Goal: Task Accomplishment & Management: Manage account settings

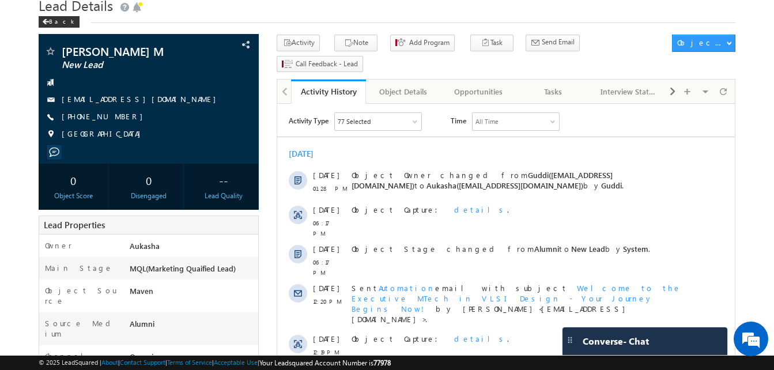
scroll to position [37, 0]
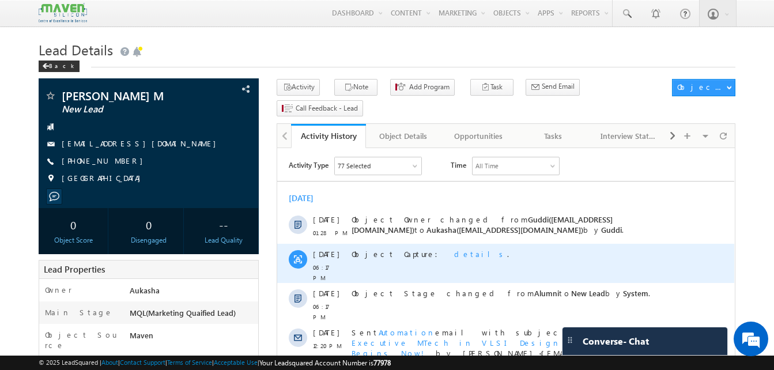
click at [454, 251] on span "details" at bounding box center [480, 254] width 53 height 10
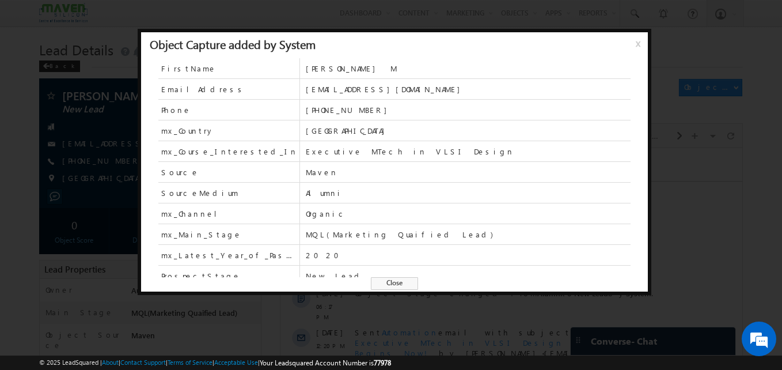
click at [386, 287] on span "Close" at bounding box center [394, 283] width 47 height 13
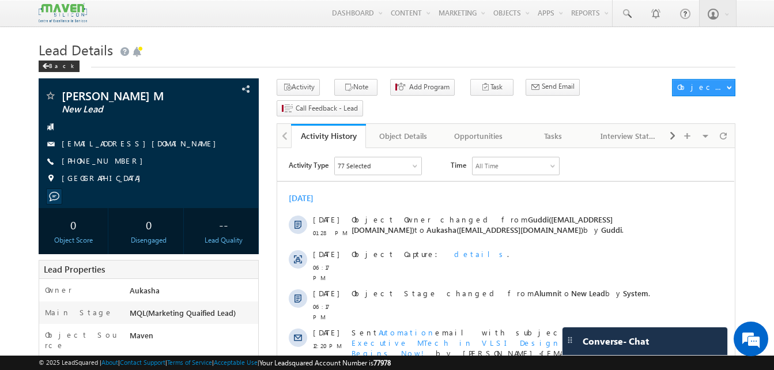
click at [118, 161] on div "+91-9538412628" at bounding box center [148, 162] width 209 height 12
copy div "+91-9538412628"
drag, startPoint x: 123, startPoint y: 92, endPoint x: 64, endPoint y: 93, distance: 59.3
click at [64, 93] on span "Lavanya M" at bounding box center [129, 96] width 135 height 12
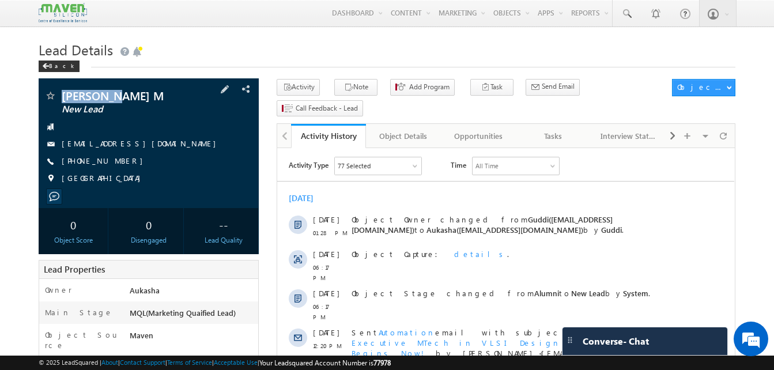
copy span "Lavanya M"
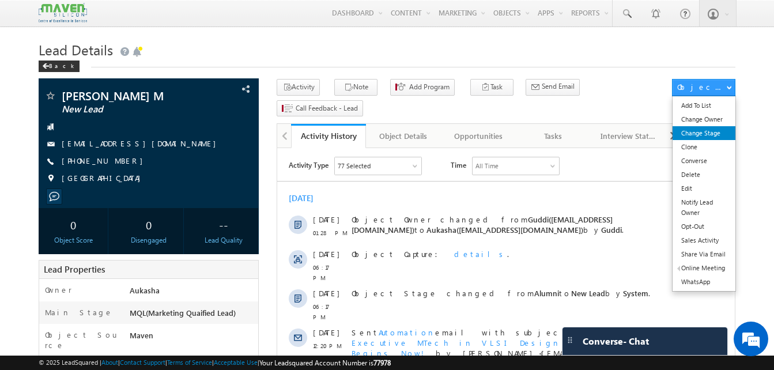
click at [718, 130] on link "Change Stage" at bounding box center [703, 133] width 63 height 14
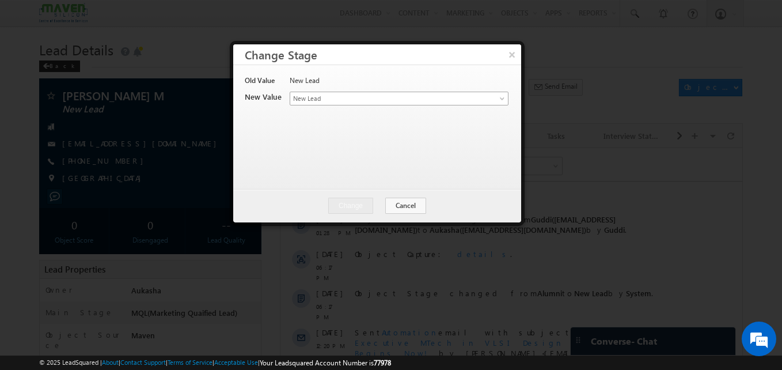
click at [408, 96] on span "New Lead" at bounding box center [380, 98] width 180 height 10
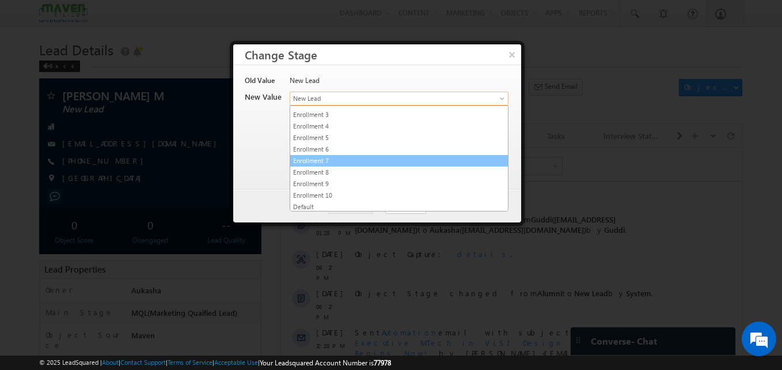
scroll to position [218, 0]
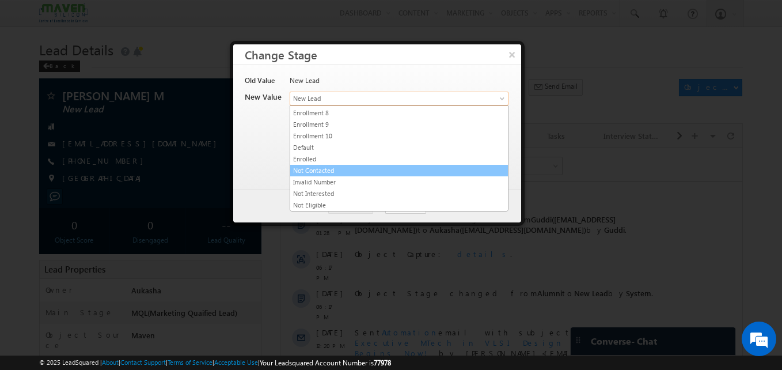
click at [324, 165] on link "Not Contacted" at bounding box center [399, 170] width 218 height 10
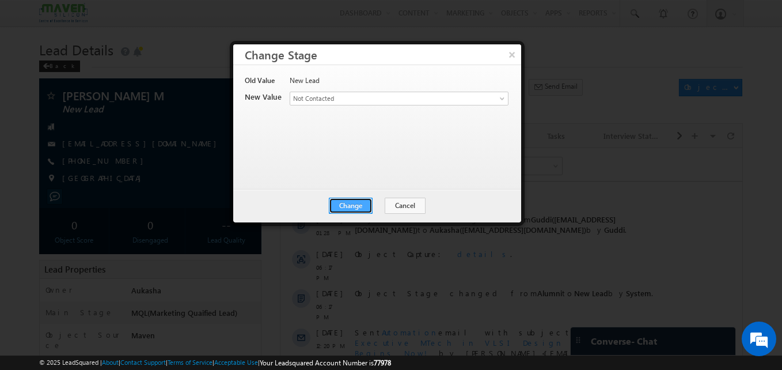
click at [351, 203] on button "Change" at bounding box center [351, 206] width 44 height 16
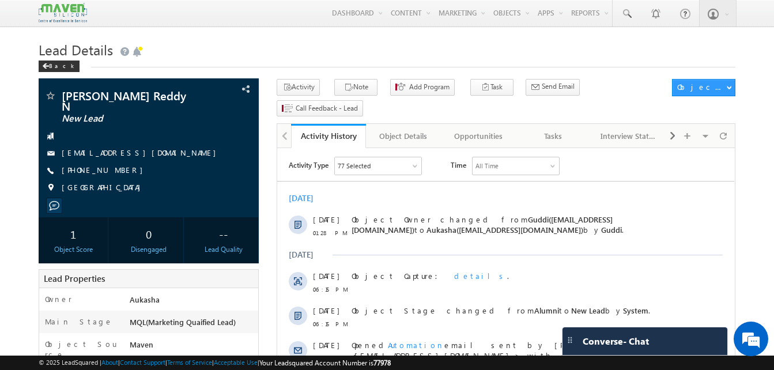
drag, startPoint x: 124, startPoint y: 164, endPoint x: 118, endPoint y: 164, distance: 6.9
click at [118, 165] on div "[PHONE_NUMBER]" at bounding box center [148, 171] width 209 height 12
copy div "[PHONE_NUMBER]"
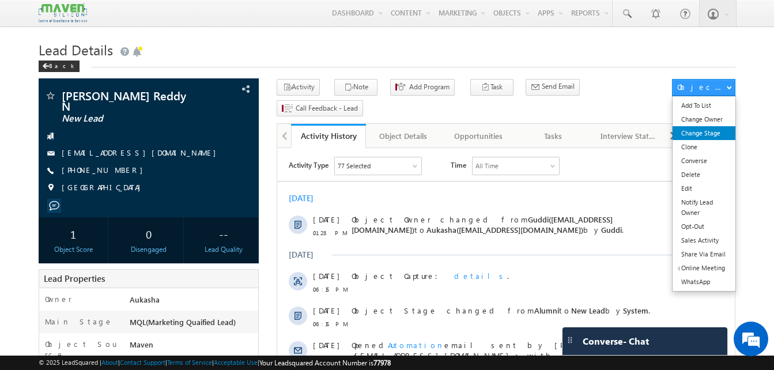
click at [692, 137] on link "Change Stage" at bounding box center [703, 133] width 63 height 14
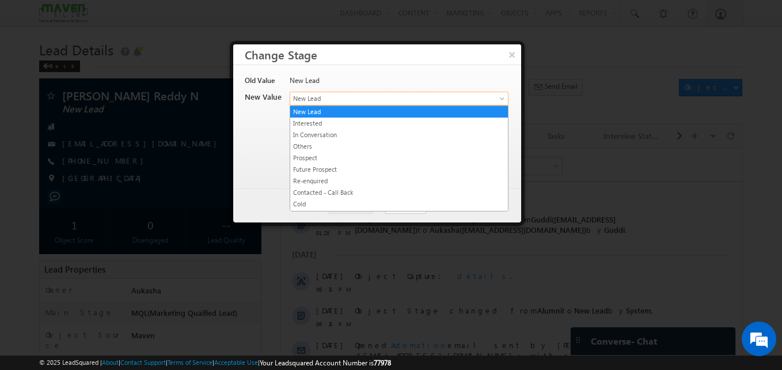
click at [363, 101] on span "New Lead" at bounding box center [380, 98] width 180 height 10
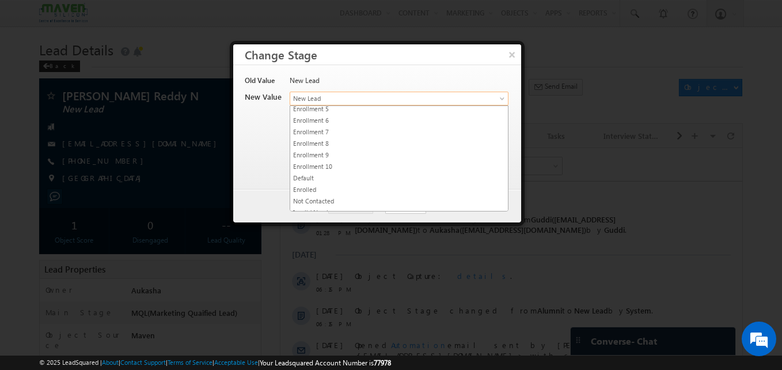
scroll to position [218, 0]
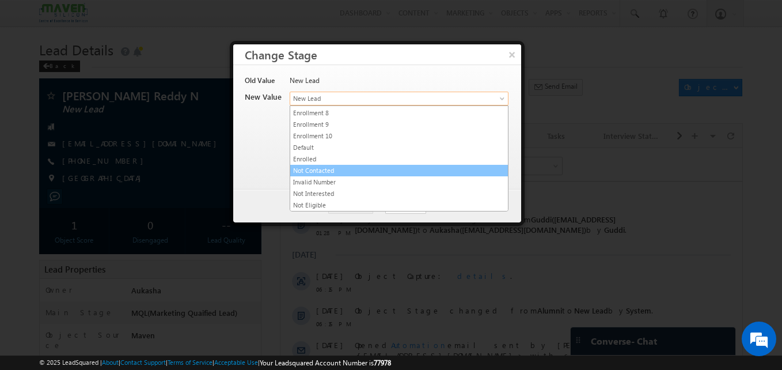
click at [325, 169] on link "Not Contacted" at bounding box center [399, 170] width 218 height 10
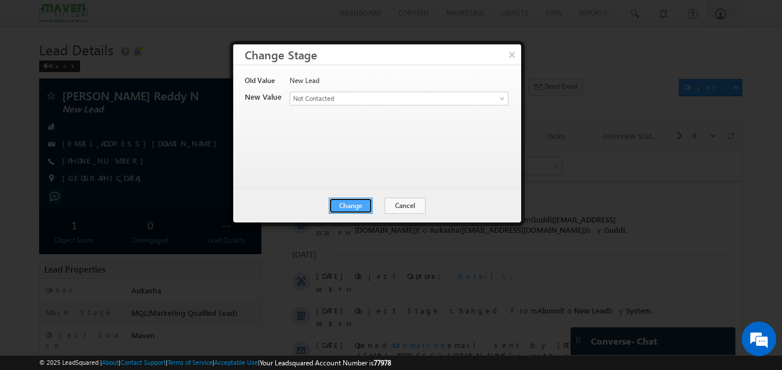
click at [346, 205] on button "Change" at bounding box center [351, 206] width 44 height 16
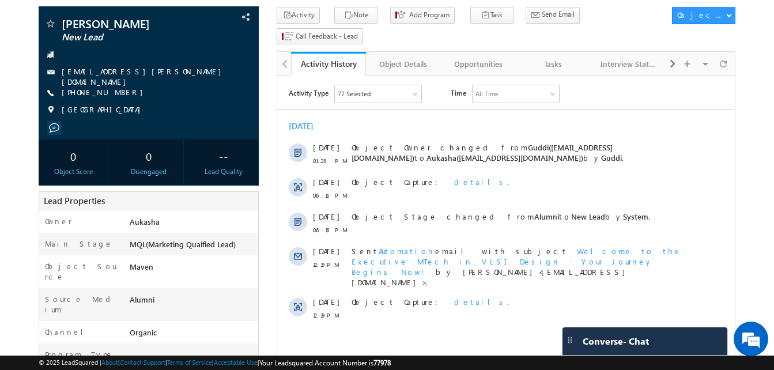
click at [0, 107] on html "Menu Aukasha lsq5@ maven -sili con.c om" at bounding box center [387, 373] width 774 height 891
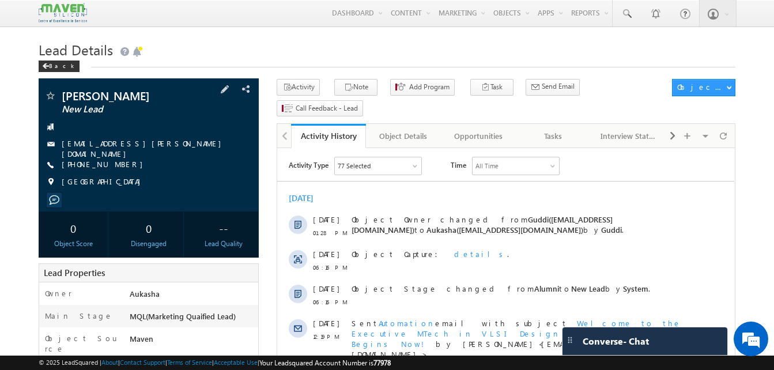
drag, startPoint x: 126, startPoint y: 162, endPoint x: 116, endPoint y: 162, distance: 9.2
click at [116, 162] on div "[PHONE_NUMBER]" at bounding box center [148, 165] width 209 height 12
copy div "[PHONE_NUMBER]"
drag, startPoint x: 118, startPoint y: 93, endPoint x: 59, endPoint y: 94, distance: 58.2
click at [59, 94] on div "[PERSON_NAME] New Lead" at bounding box center [148, 96] width 209 height 12
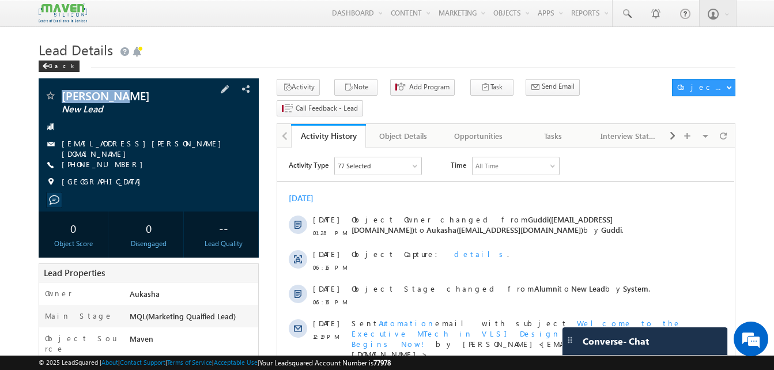
copy div "[PERSON_NAME]"
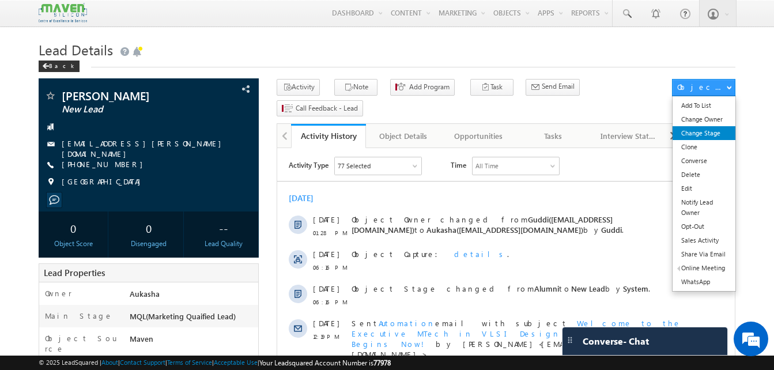
click at [714, 130] on link "Change Stage" at bounding box center [703, 133] width 63 height 14
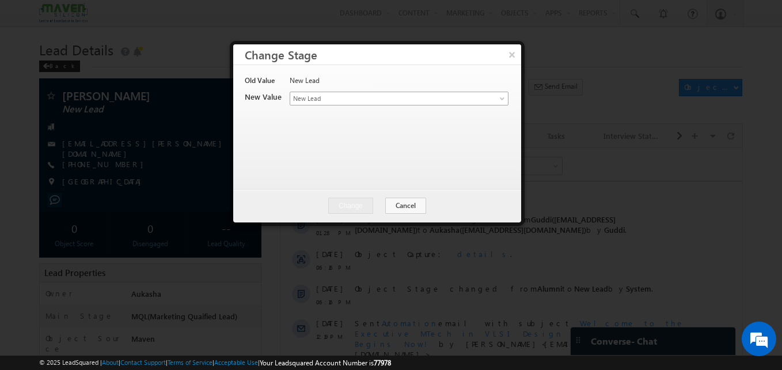
click at [453, 104] on div "Contact Stage * New Lead Interested In Conversation Others Prospect Future Pros…" at bounding box center [399, 100] width 218 height 16
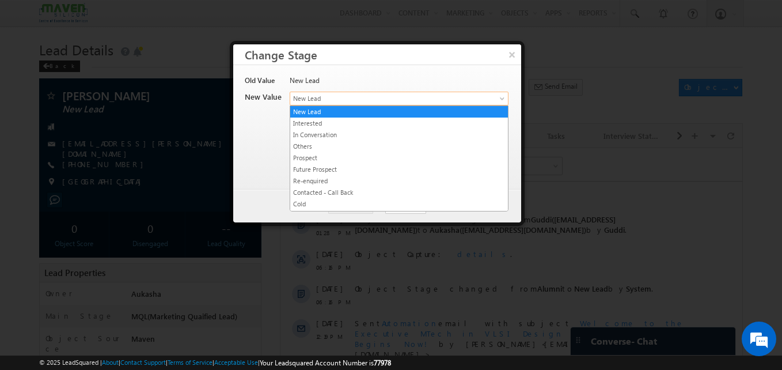
click at [453, 104] on link "New Lead" at bounding box center [399, 99] width 219 height 14
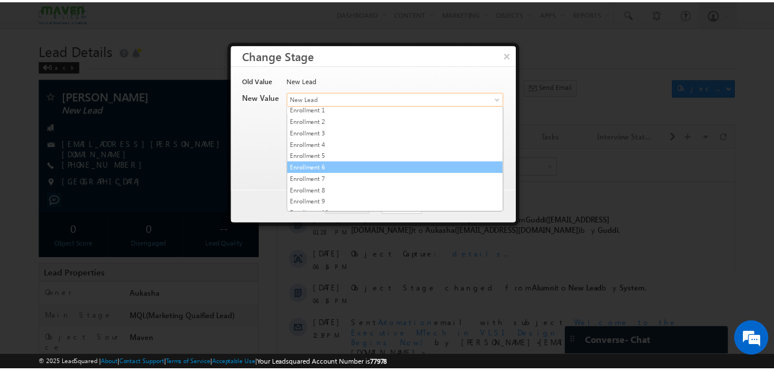
scroll to position [218, 0]
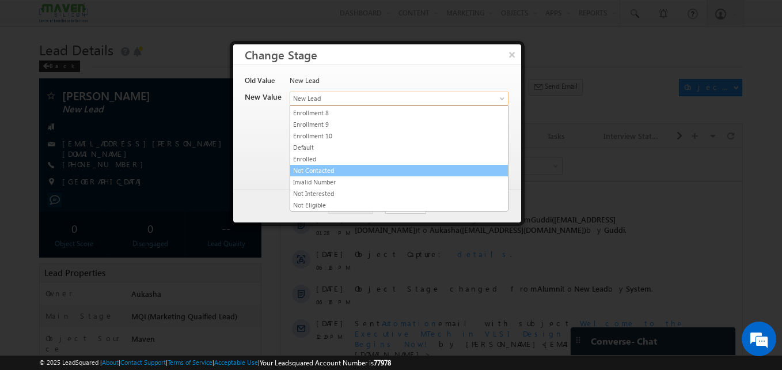
click at [328, 173] on link "Not Contacted" at bounding box center [399, 170] width 218 height 10
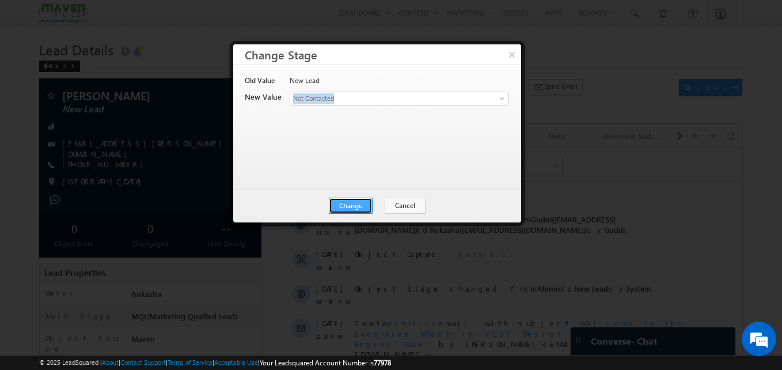
click at [370, 209] on button "Change" at bounding box center [351, 206] width 44 height 16
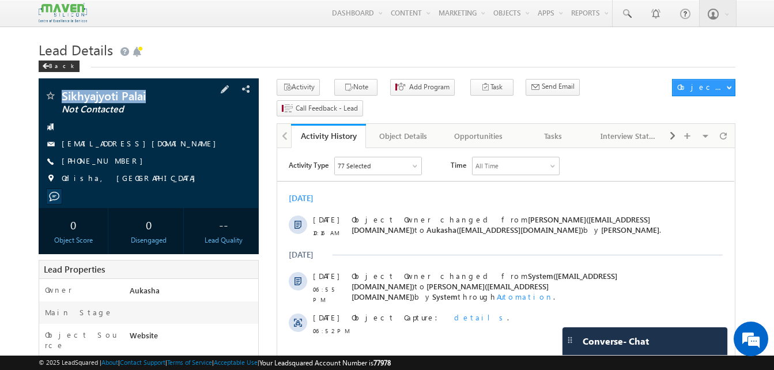
drag, startPoint x: 146, startPoint y: 97, endPoint x: 64, endPoint y: 94, distance: 81.9
click at [64, 94] on span "Sikhyajyoti Palai" at bounding box center [129, 96] width 135 height 12
copy span "Sikhyajyoti Palai"
click at [118, 163] on div "+91-7978086037" at bounding box center [148, 162] width 209 height 12
copy div "+91-7978086037"
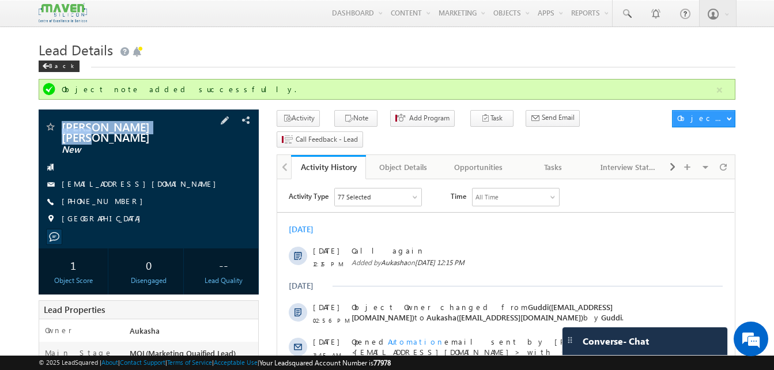
drag, startPoint x: 183, startPoint y: 125, endPoint x: 62, endPoint y: 126, distance: 121.6
click at [62, 126] on span "[PERSON_NAME] [PERSON_NAME]" at bounding box center [129, 131] width 135 height 21
copy span "[PERSON_NAME] [PERSON_NAME]"
drag, startPoint x: 124, startPoint y: 193, endPoint x: 116, endPoint y: 194, distance: 7.6
click at [116, 196] on div "[PHONE_NUMBER]" at bounding box center [148, 202] width 209 height 12
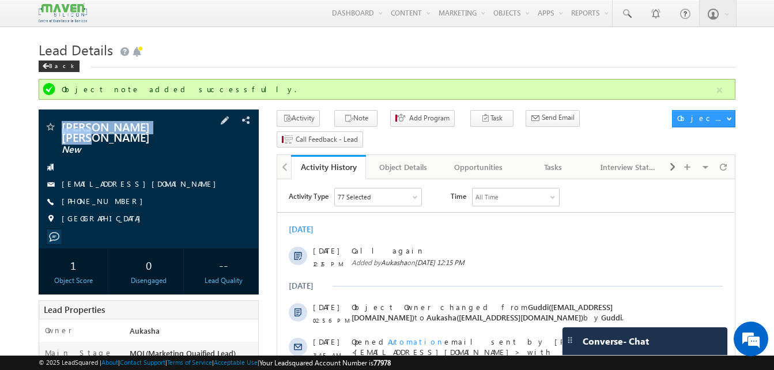
copy div "[PHONE_NUMBER]"
click at [354, 114] on button "Note" at bounding box center [355, 118] width 43 height 17
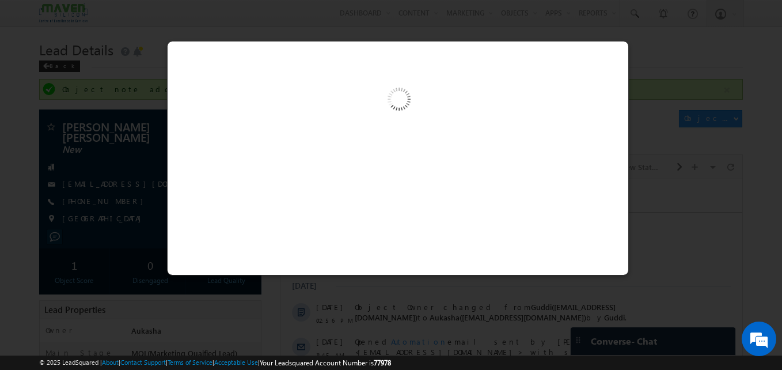
click at [333, 174] on div at bounding box center [398, 158] width 462 height 234
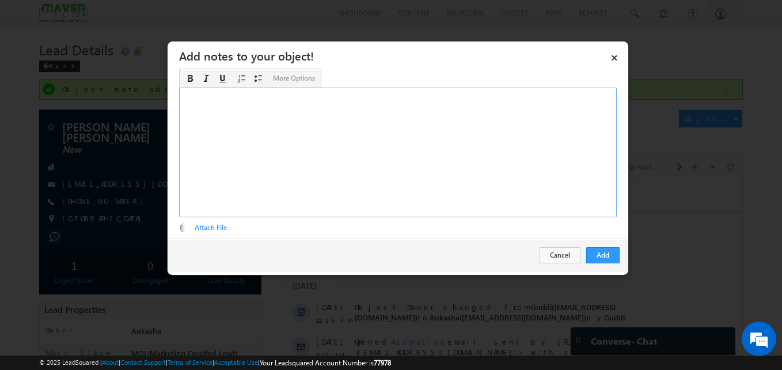
click at [357, 152] on div "Rich Text Editor, Description-inline-editor-div" at bounding box center [398, 153] width 438 height 130
paste div "Rich Text Editor, Description-inline-editor-div"
click at [616, 252] on button "Add" at bounding box center [602, 255] width 33 height 16
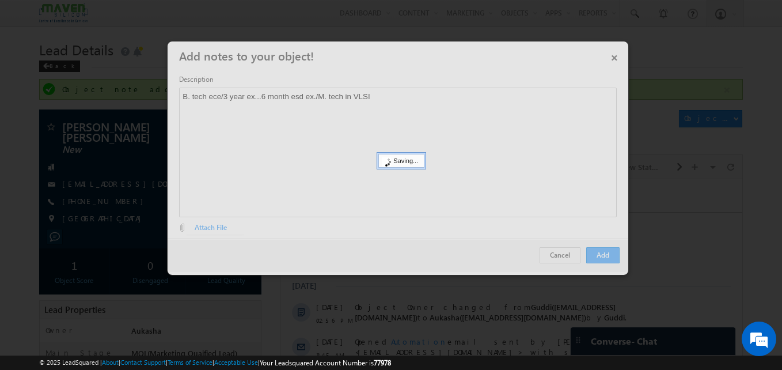
click at [44, 206] on div at bounding box center [391, 185] width 782 height 370
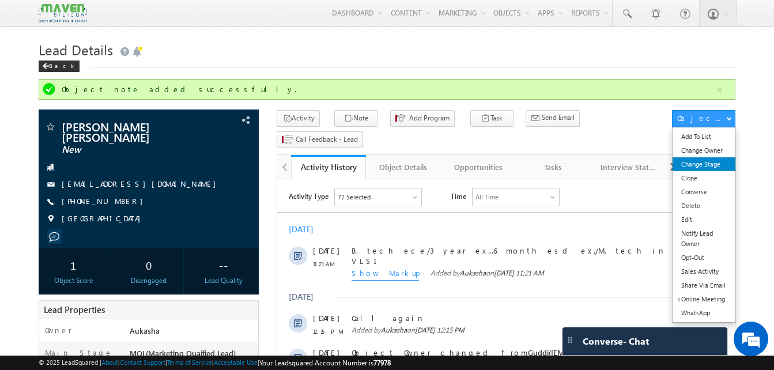
click at [710, 160] on link "Change Stage" at bounding box center [703, 164] width 63 height 14
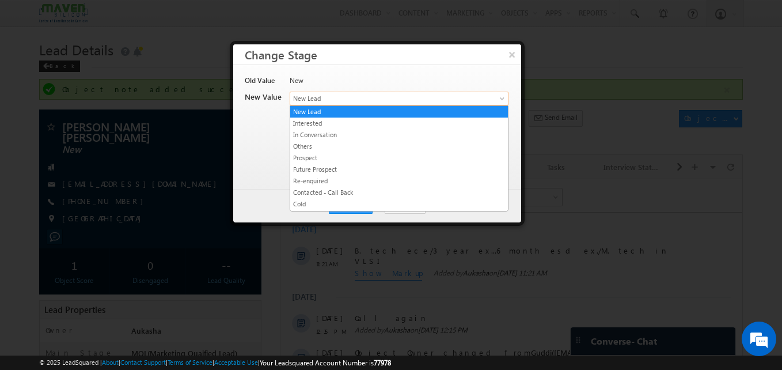
click at [431, 94] on span "New Lead" at bounding box center [380, 98] width 180 height 10
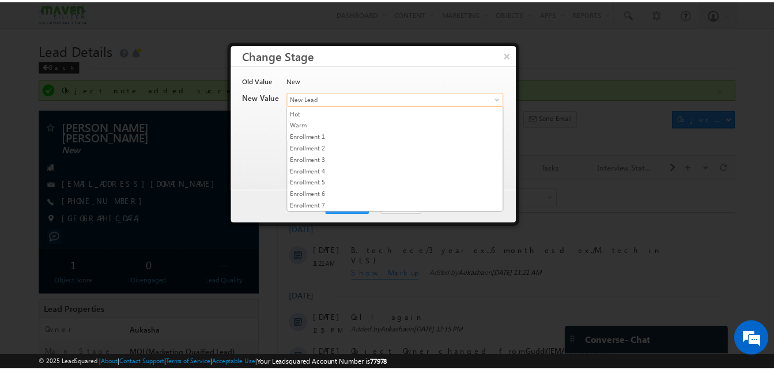
scroll to position [75, 0]
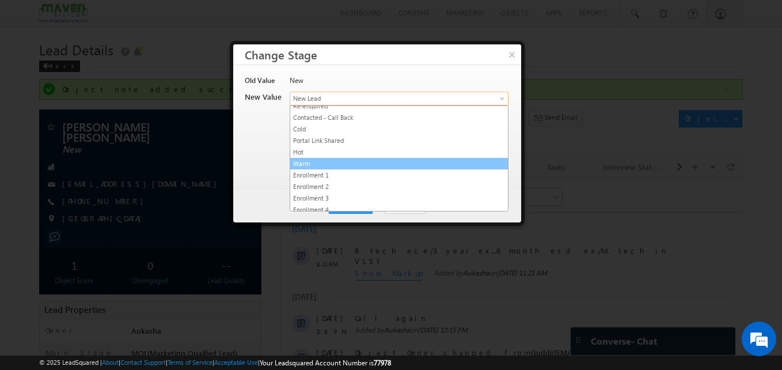
click at [329, 168] on link "Warm" at bounding box center [399, 163] width 218 height 10
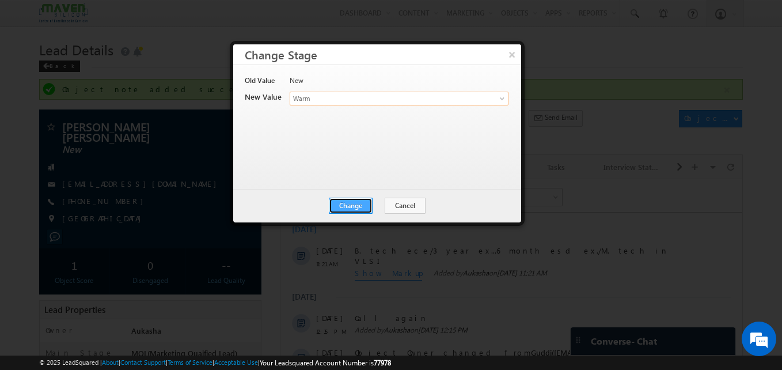
click at [351, 205] on button "Change" at bounding box center [351, 206] width 44 height 16
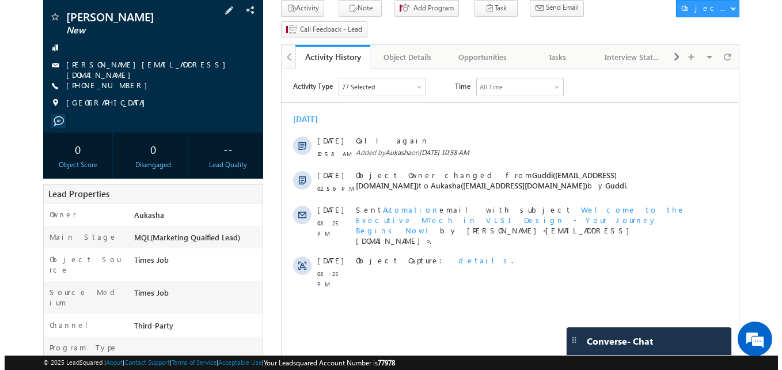
scroll to position [50, 0]
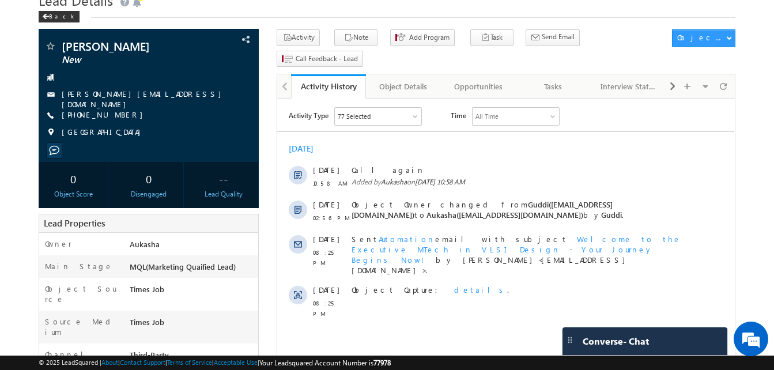
drag, startPoint x: 123, startPoint y: 114, endPoint x: 118, endPoint y: 111, distance: 6.2
click at [118, 111] on div "[PHONE_NUMBER]" at bounding box center [148, 115] width 209 height 12
copy div "[PHONE_NUMBER]"
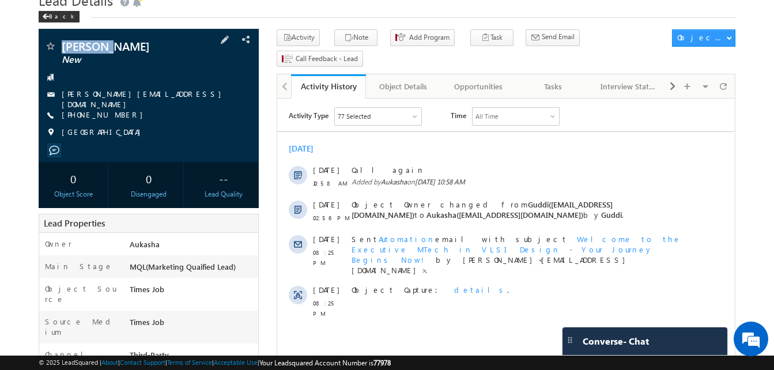
drag, startPoint x: 121, startPoint y: 46, endPoint x: 62, endPoint y: 46, distance: 58.8
click at [62, 46] on span "[PERSON_NAME]" at bounding box center [129, 46] width 135 height 12
copy span "[PERSON_NAME]"
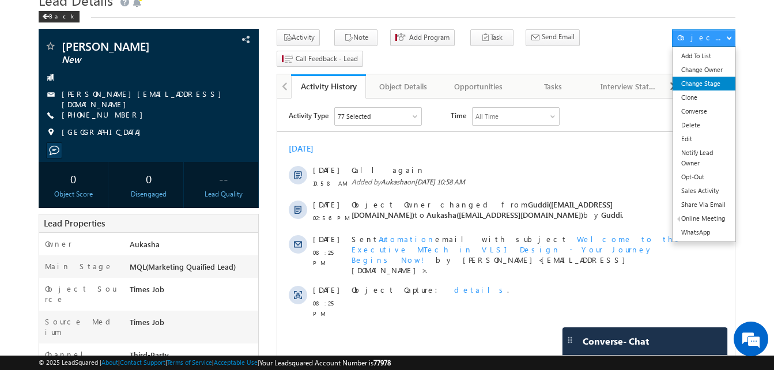
click at [720, 85] on link "Change Stage" at bounding box center [703, 84] width 63 height 14
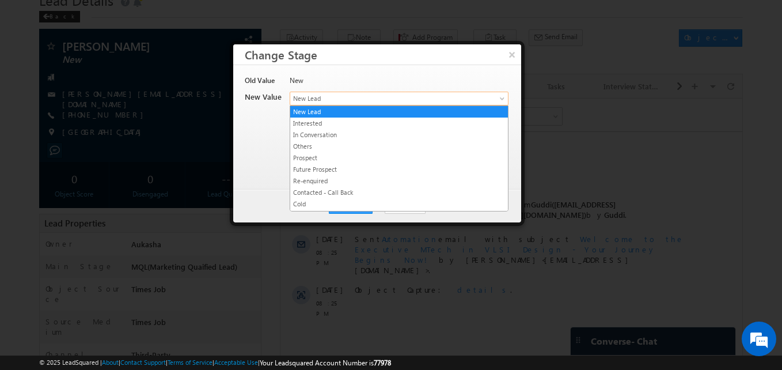
click at [412, 103] on span "New Lead" at bounding box center [380, 98] width 180 height 10
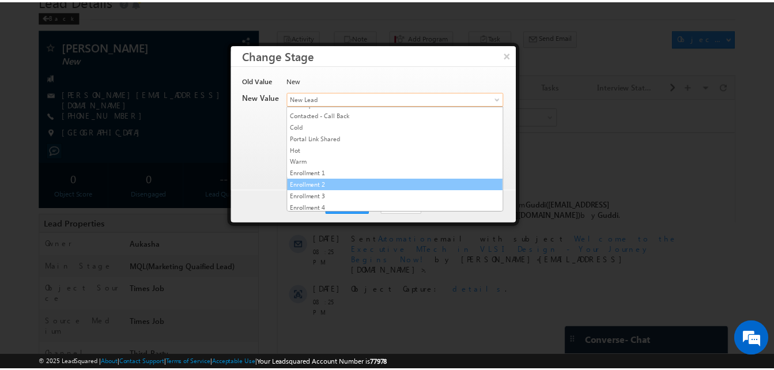
scroll to position [218, 0]
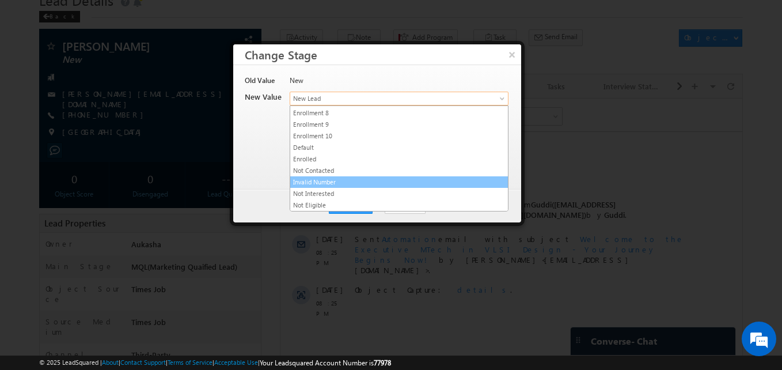
drag, startPoint x: 322, startPoint y: 172, endPoint x: 349, endPoint y: 166, distance: 27.7
click at [349, 166] on link "Not Contacted" at bounding box center [399, 170] width 218 height 10
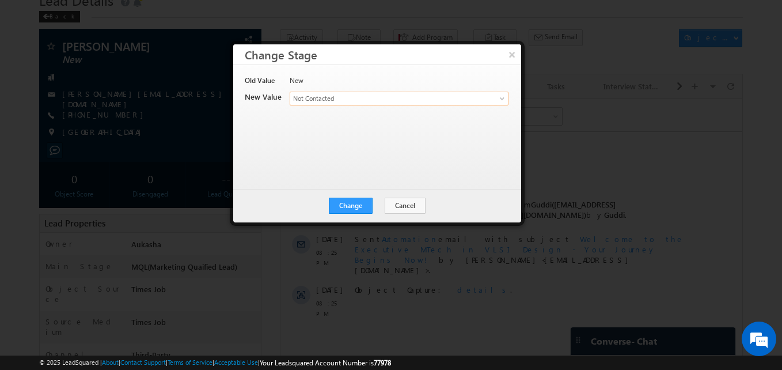
click at [349, 166] on div "Old Value New New Value Contact Stage * New Lead Interested In Conversation Oth…" at bounding box center [376, 121] width 263 height 92
click at [343, 206] on button "Change" at bounding box center [351, 206] width 44 height 16
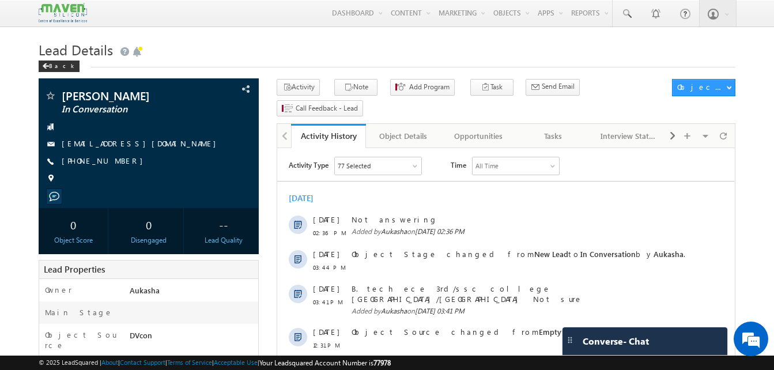
click at [117, 161] on div "[PHONE_NUMBER]" at bounding box center [148, 162] width 209 height 12
copy div "[PHONE_NUMBER]"
click at [204, 55] on h1 "Lead Details" at bounding box center [387, 48] width 696 height 22
